Goal: Navigation & Orientation: Find specific page/section

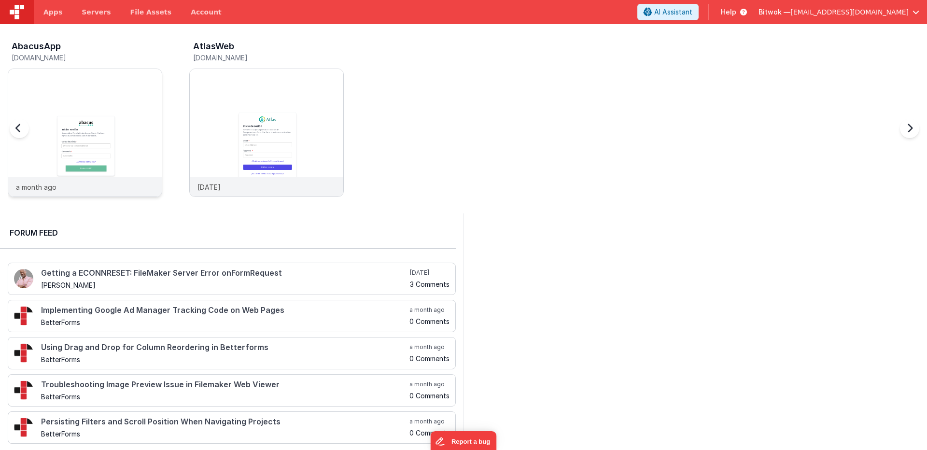
click at [90, 141] on img at bounding box center [85, 146] width 154 height 154
click at [678, 246] on div at bounding box center [696, 332] width 464 height 238
